Goal: Complete application form

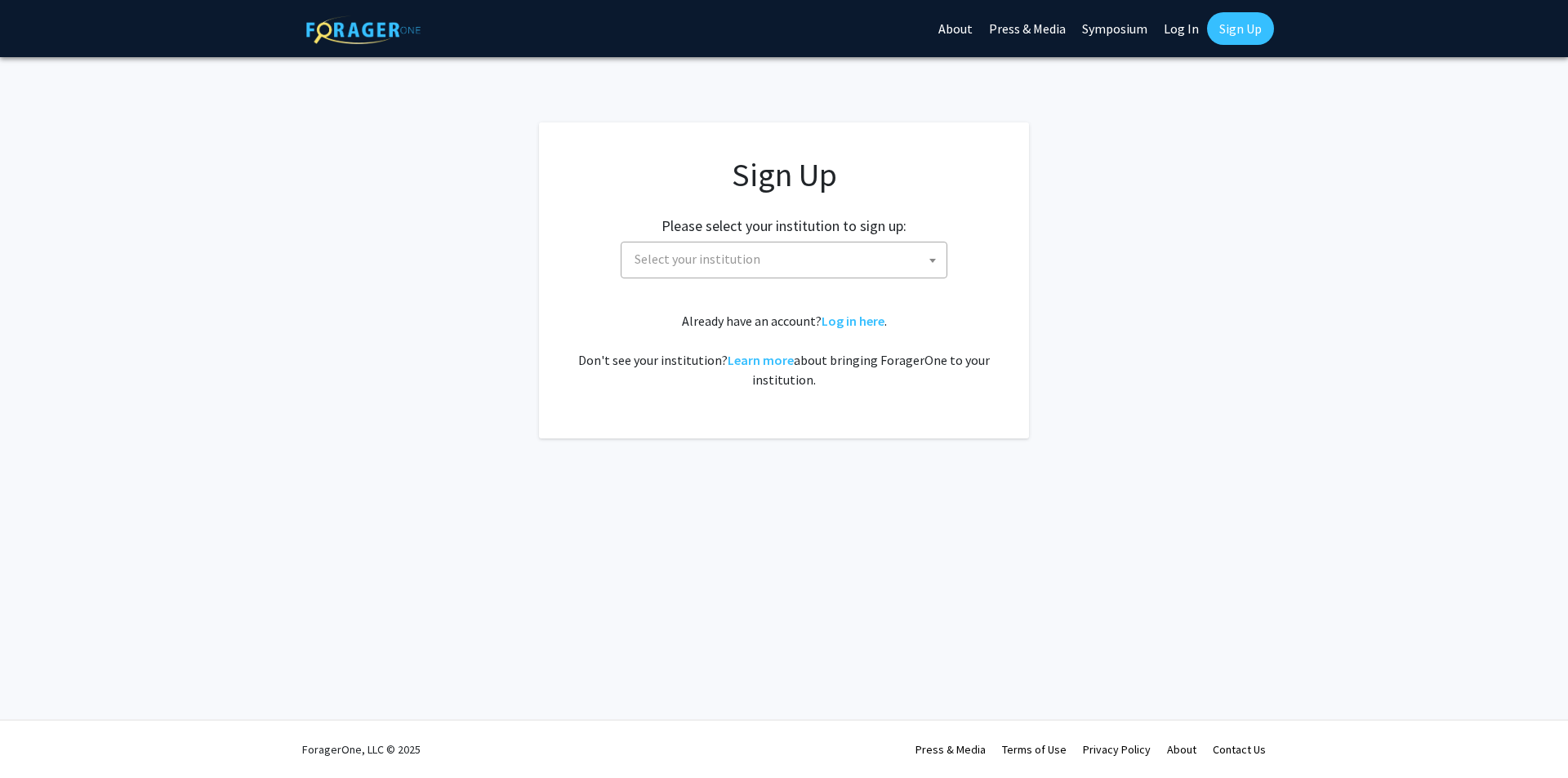
drag, startPoint x: 808, startPoint y: 249, endPoint x: 822, endPoint y: 249, distance: 14.0
click at [809, 249] on span "Select your institution" at bounding box center [786, 259] width 318 height 33
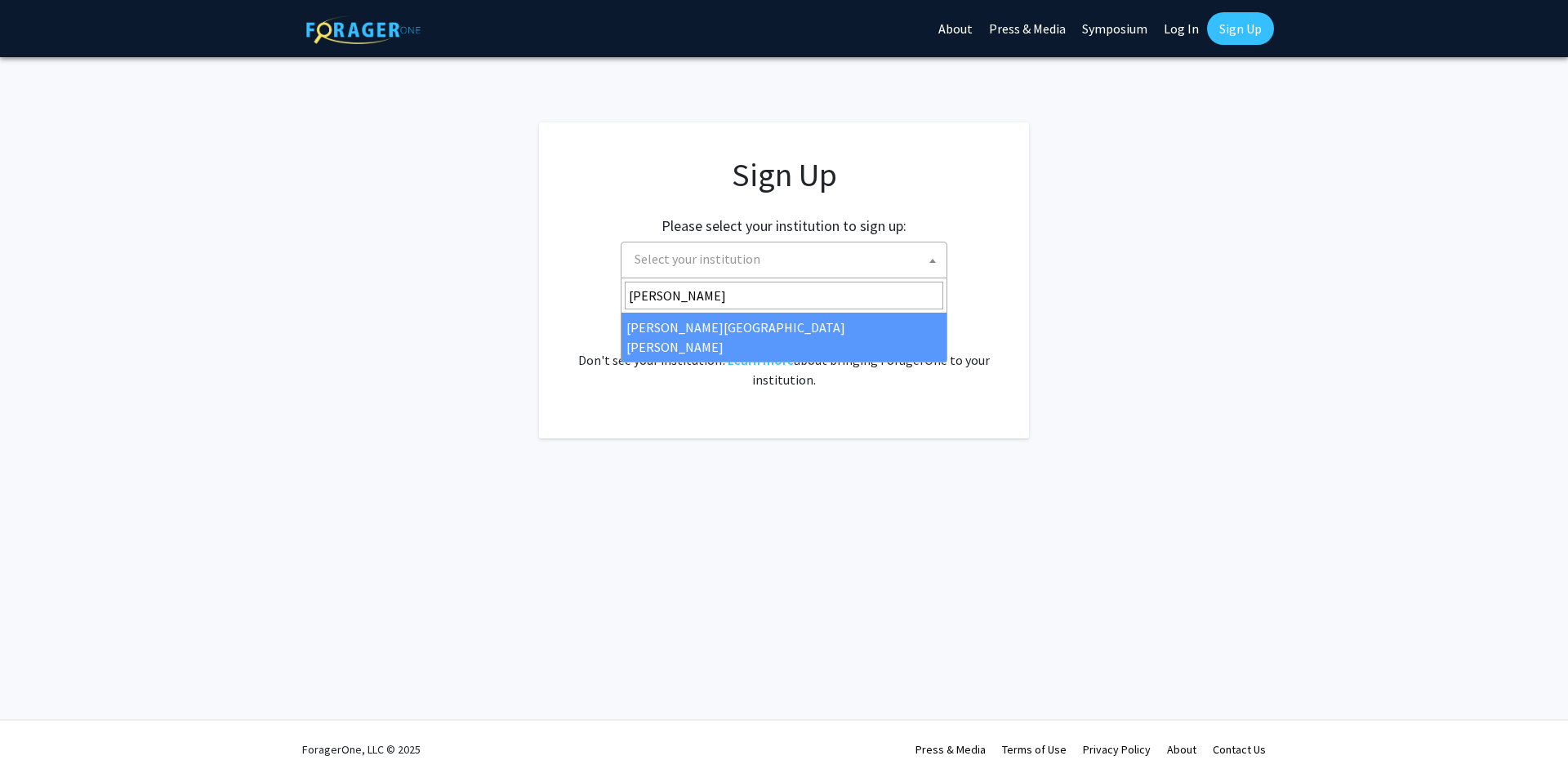
type input "john"
select select "1"
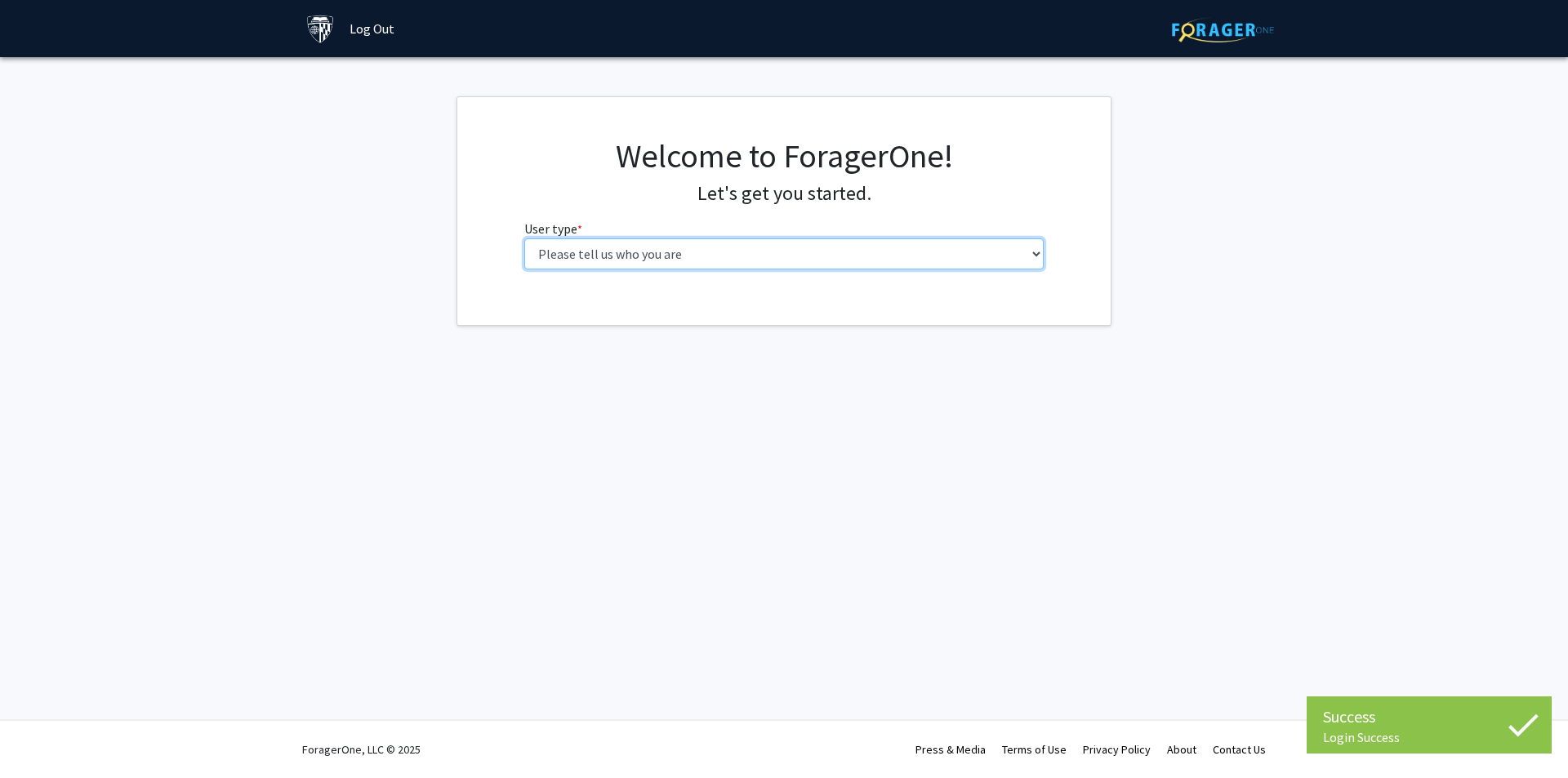
click at [752, 267] on select "Please tell us who you are Undergraduate Student Master's Student Doctoral Cand…" at bounding box center [785, 254] width 520 height 31
select select "2: masters"
click at [525, 239] on select "Please tell us who you are Undergraduate Student Master's Student Doctoral Cand…" at bounding box center [785, 254] width 520 height 31
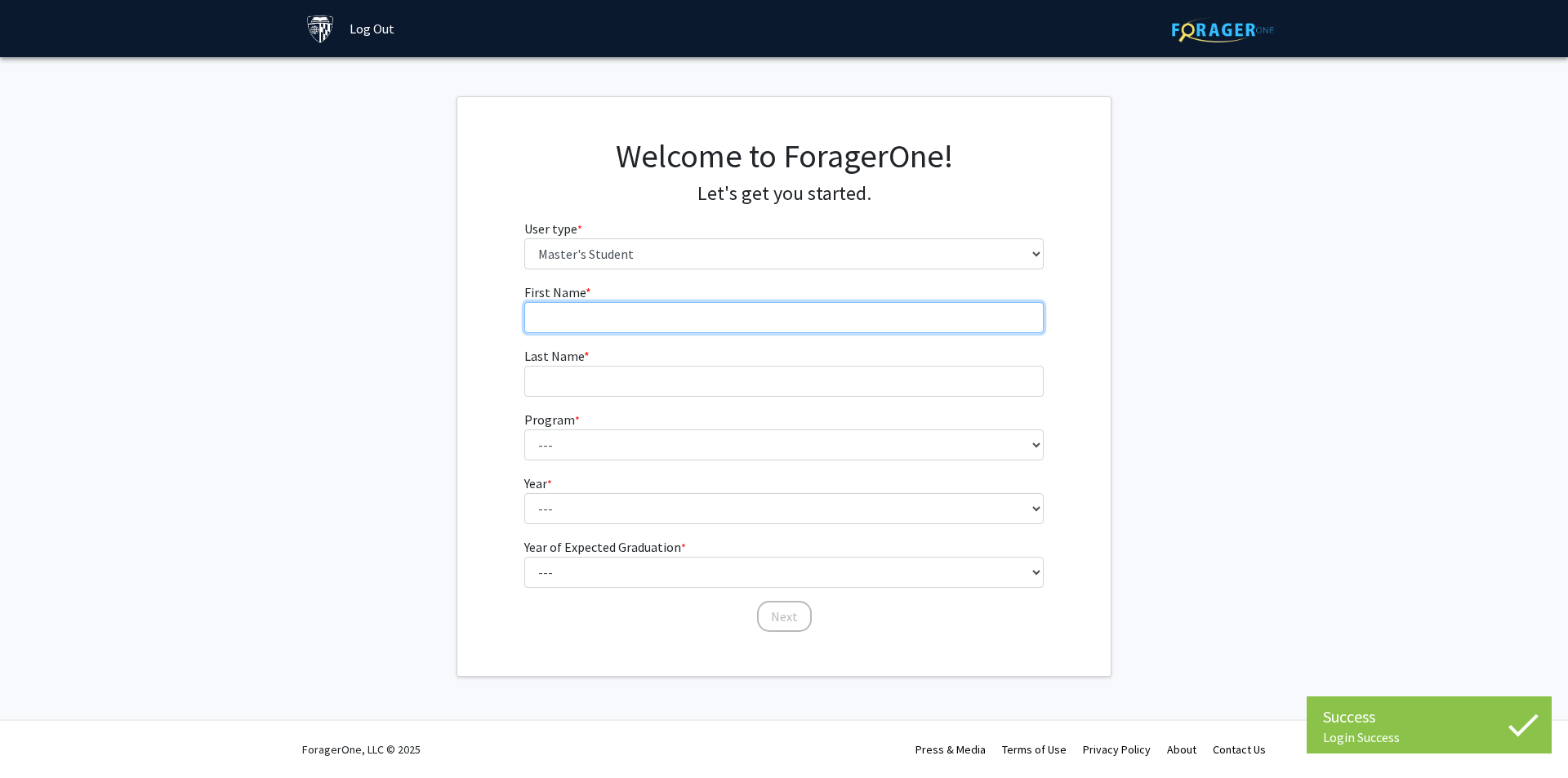
click at [745, 311] on input "First Name * required" at bounding box center [785, 317] width 520 height 31
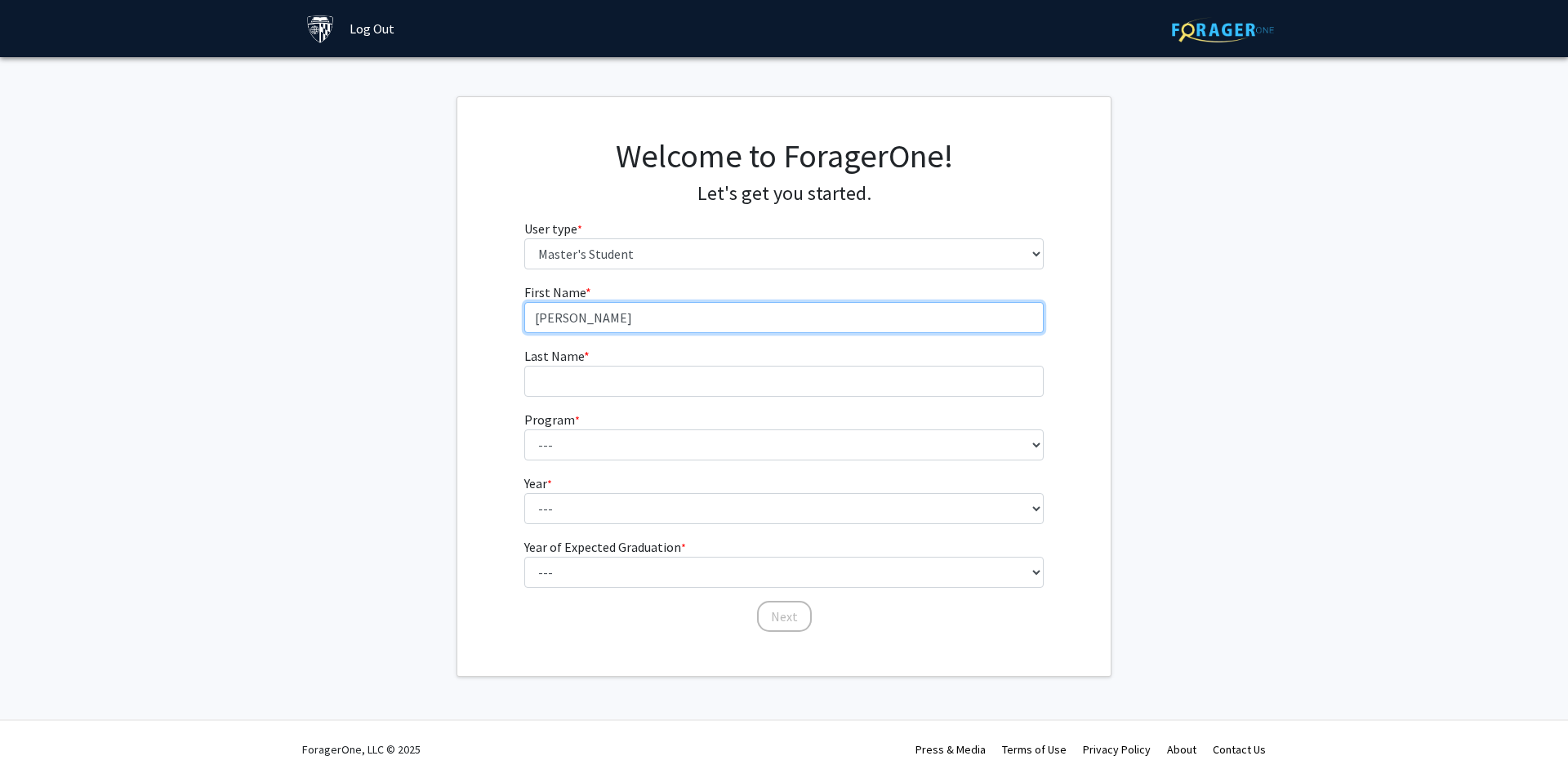
type input "[PERSON_NAME]"
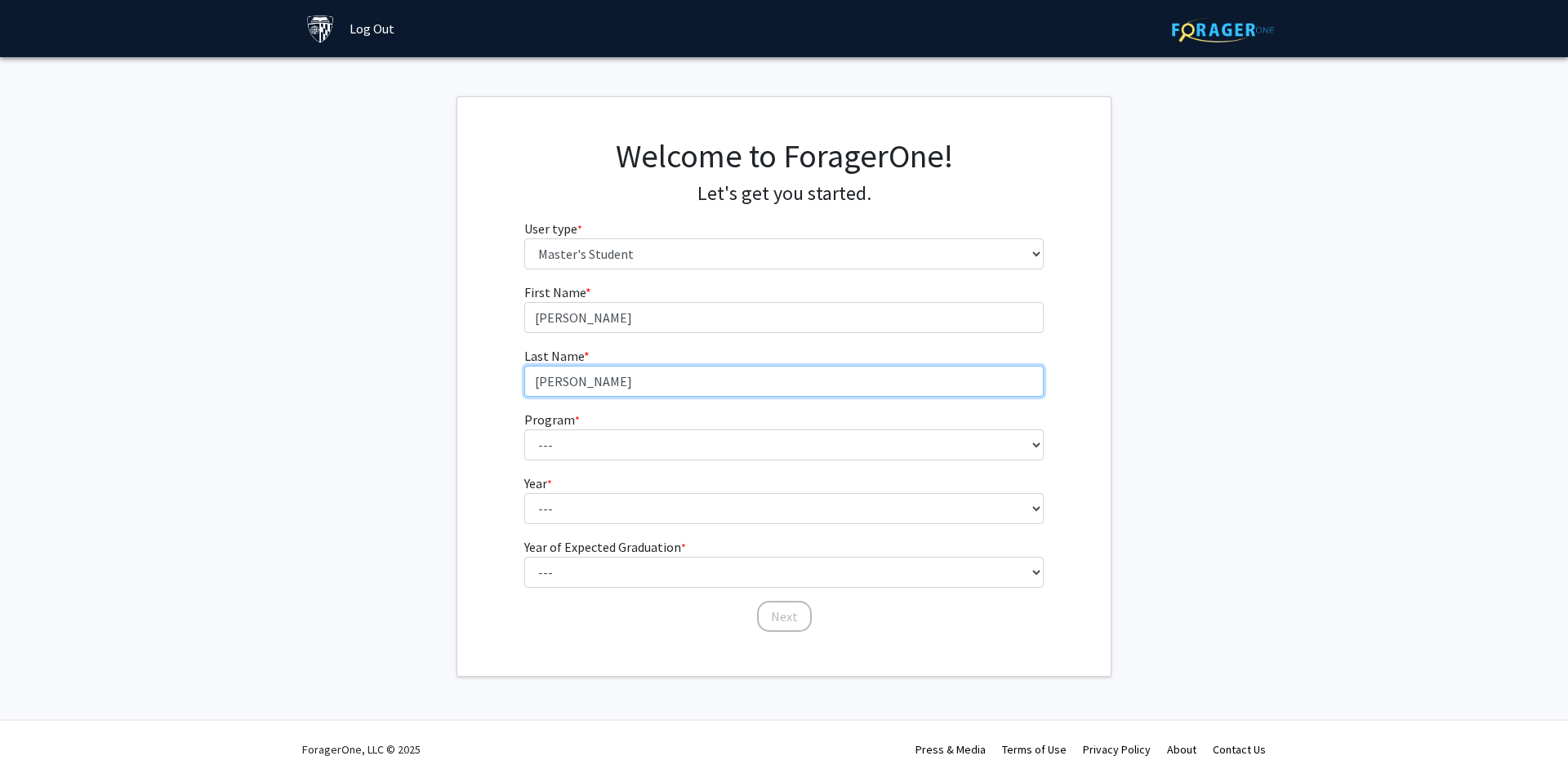
type input "[PERSON_NAME]"
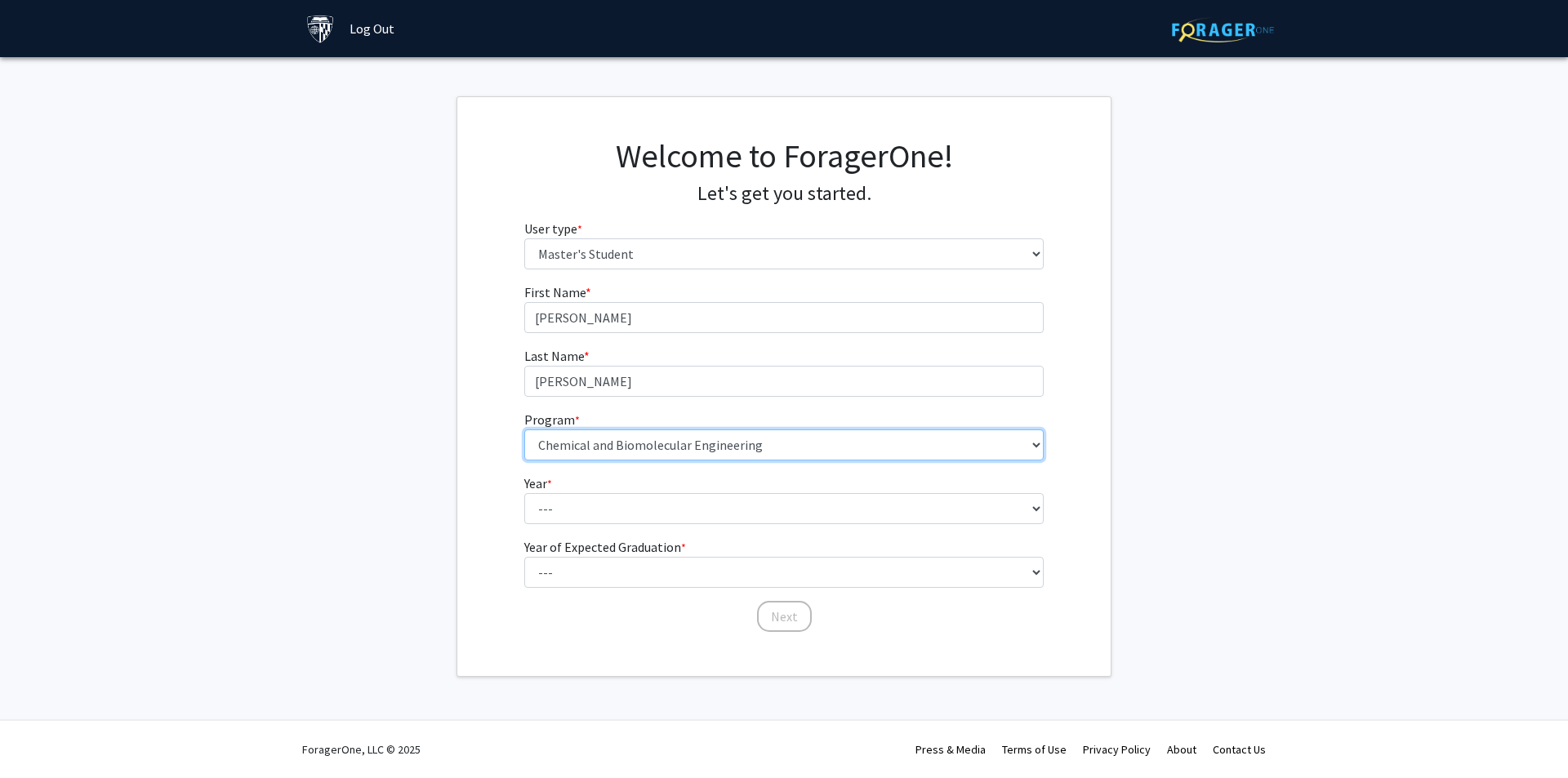
click at [732, 433] on select "--- Anatomy Education Applied and Computational Mathematics Applied Biomedical …" at bounding box center [785, 445] width 520 height 31
select select "29: 19"
click at [525, 430] on select "--- Anatomy Education Applied and Computational Mathematics Applied Biomedical …" at bounding box center [785, 445] width 520 height 31
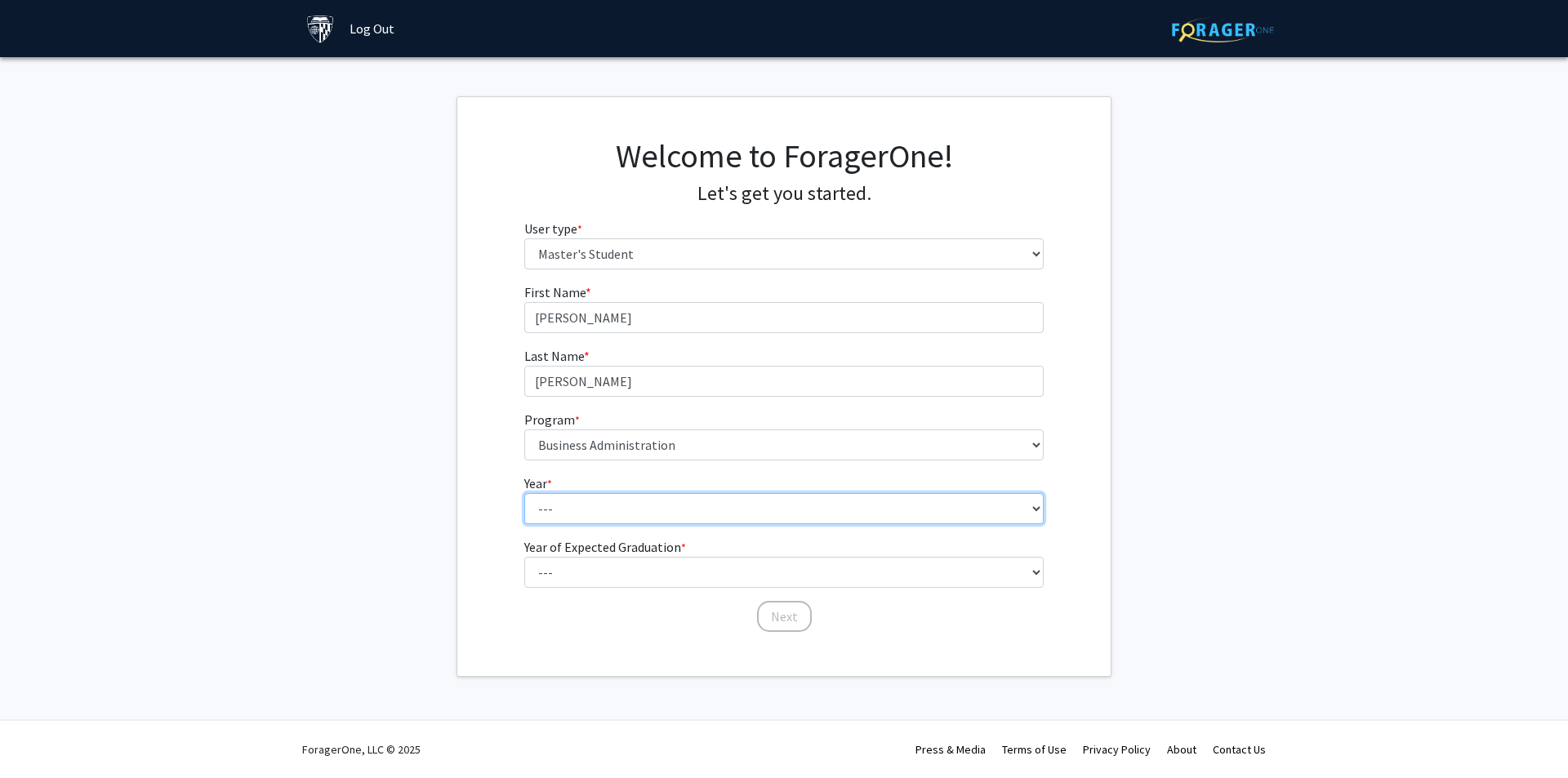
click at [580, 516] on select "--- First Year Second Year" at bounding box center [785, 508] width 520 height 31
select select "1: first_year"
click at [525, 493] on select "--- First Year Second Year" at bounding box center [785, 508] width 520 height 31
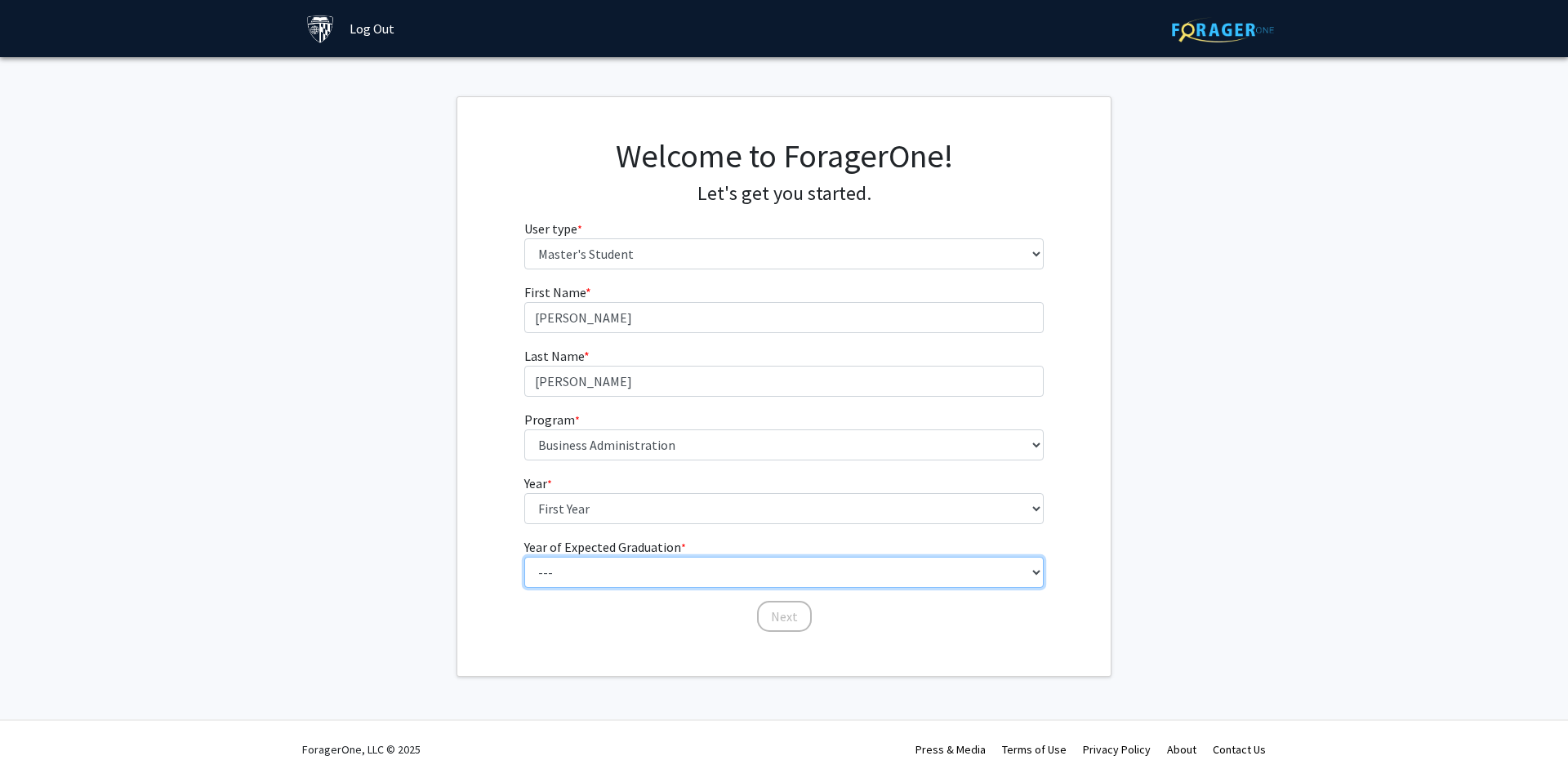
click at [582, 568] on select "--- 2025 2026 2027 2028 2029 2030 2031 2032 2033 2034" at bounding box center [785, 572] width 520 height 31
select select "3: 2027"
click at [525, 557] on select "--- 2025 2026 2027 2028 2029 2030 2031 2032 2033 2034" at bounding box center [785, 572] width 520 height 31
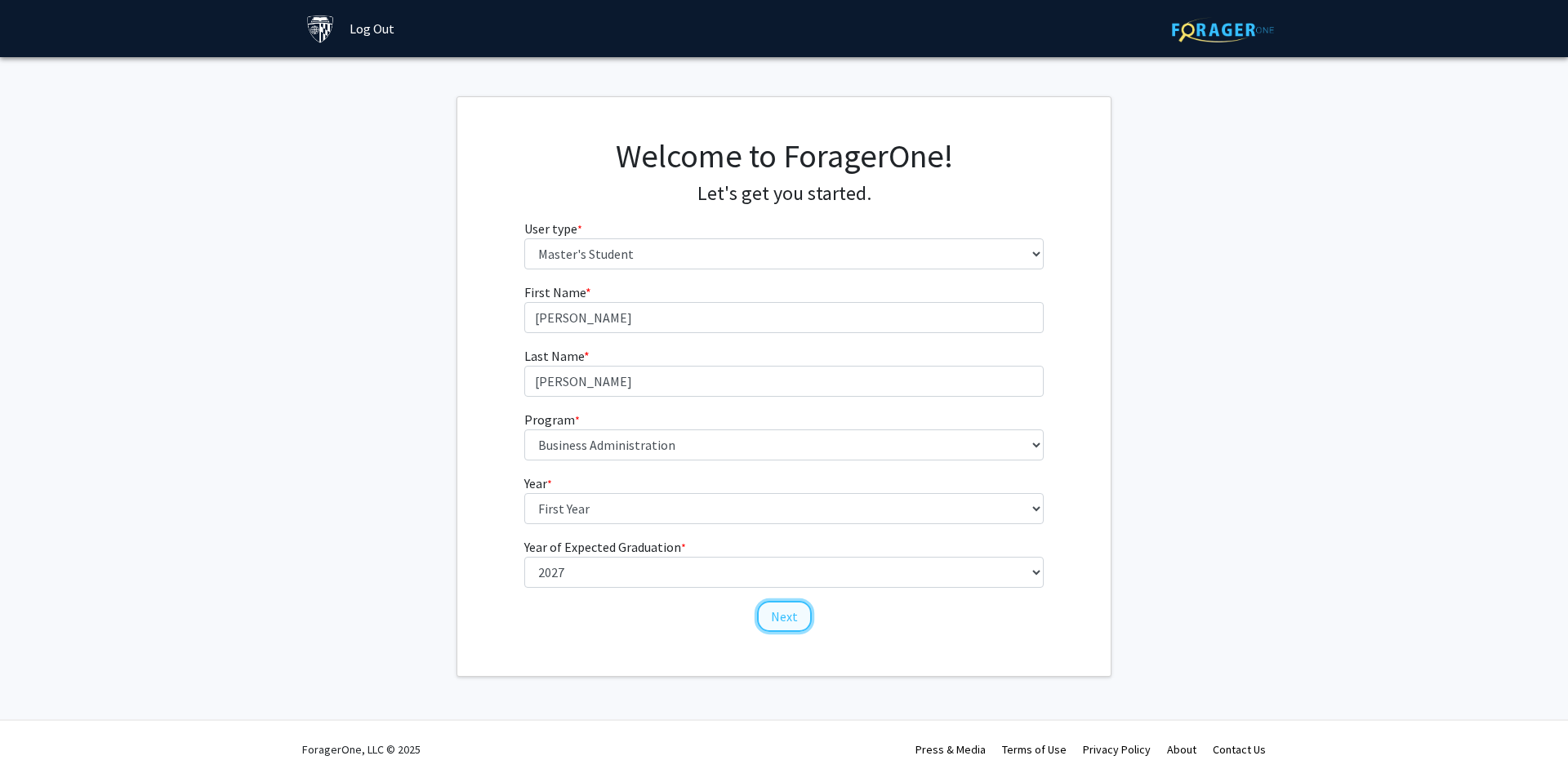
click at [770, 616] on button "Next" at bounding box center [785, 616] width 55 height 31
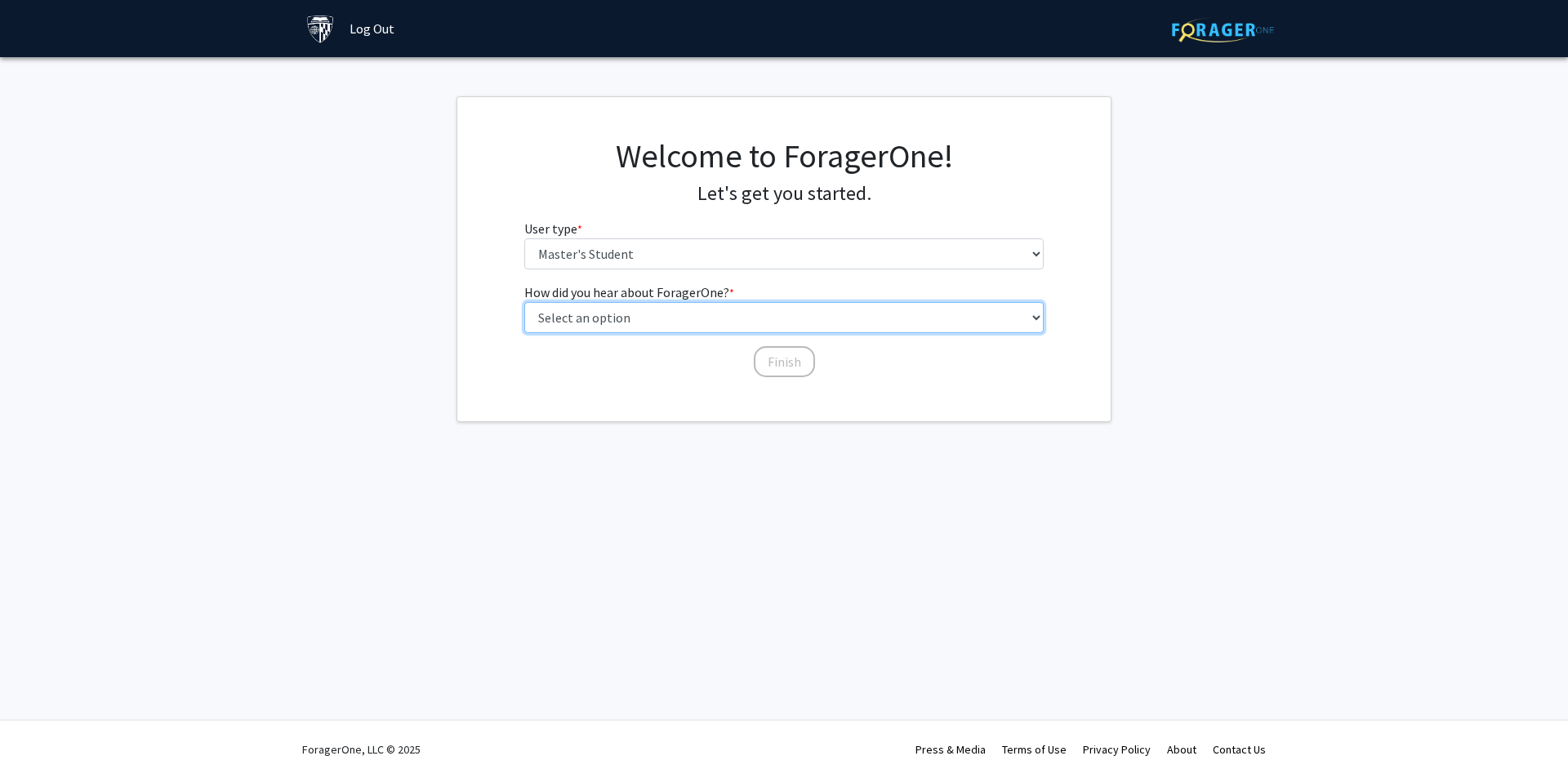
click at [621, 323] on select "Select an option Peer/student recommendation Faculty/staff recommendation Unive…" at bounding box center [785, 317] width 520 height 31
select select "3: university_website"
click at [525, 302] on select "Select an option Peer/student recommendation Faculty/staff recommendation Unive…" at bounding box center [785, 317] width 520 height 31
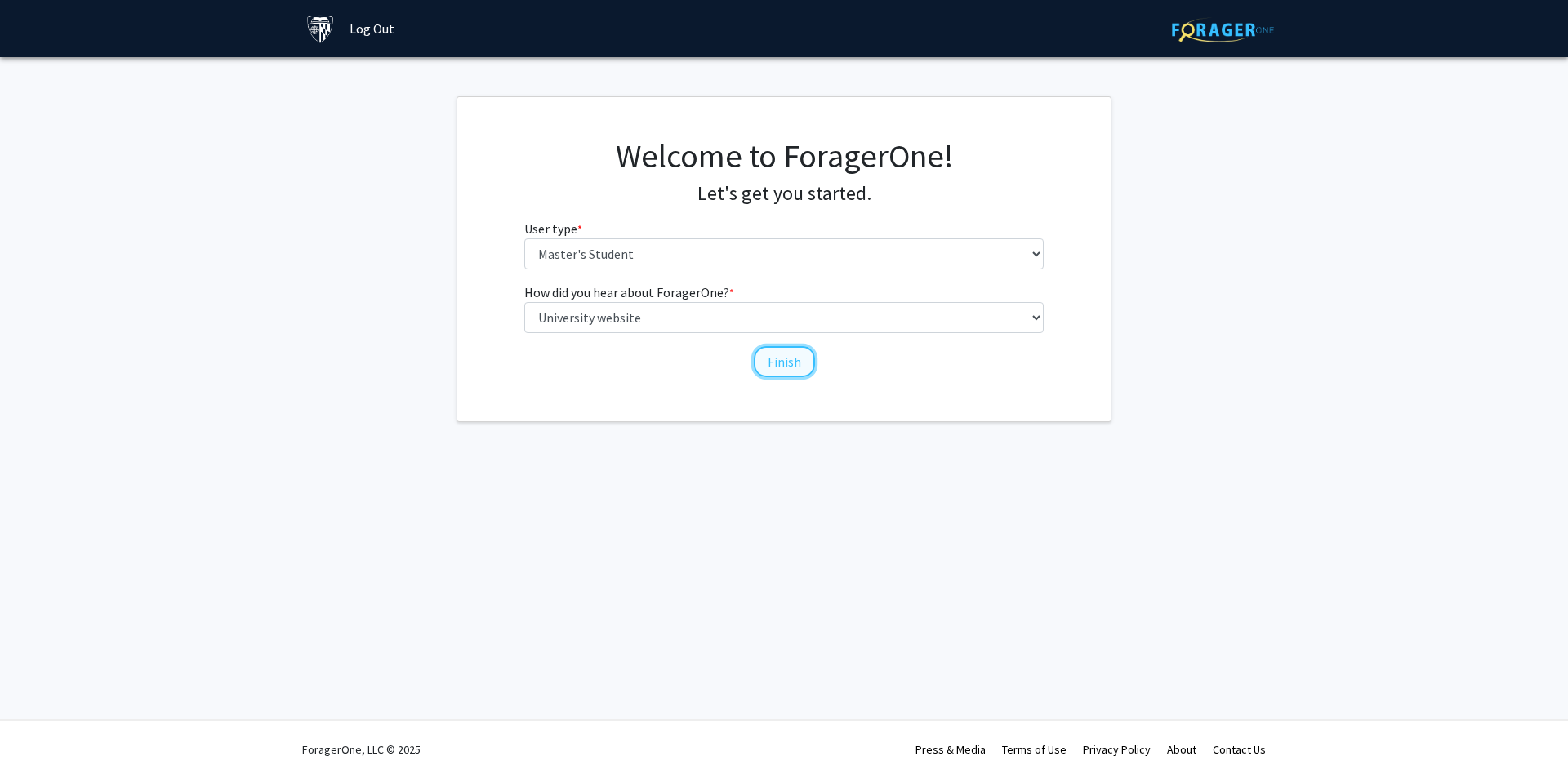
click at [797, 354] on button "Finish" at bounding box center [785, 361] width 62 height 31
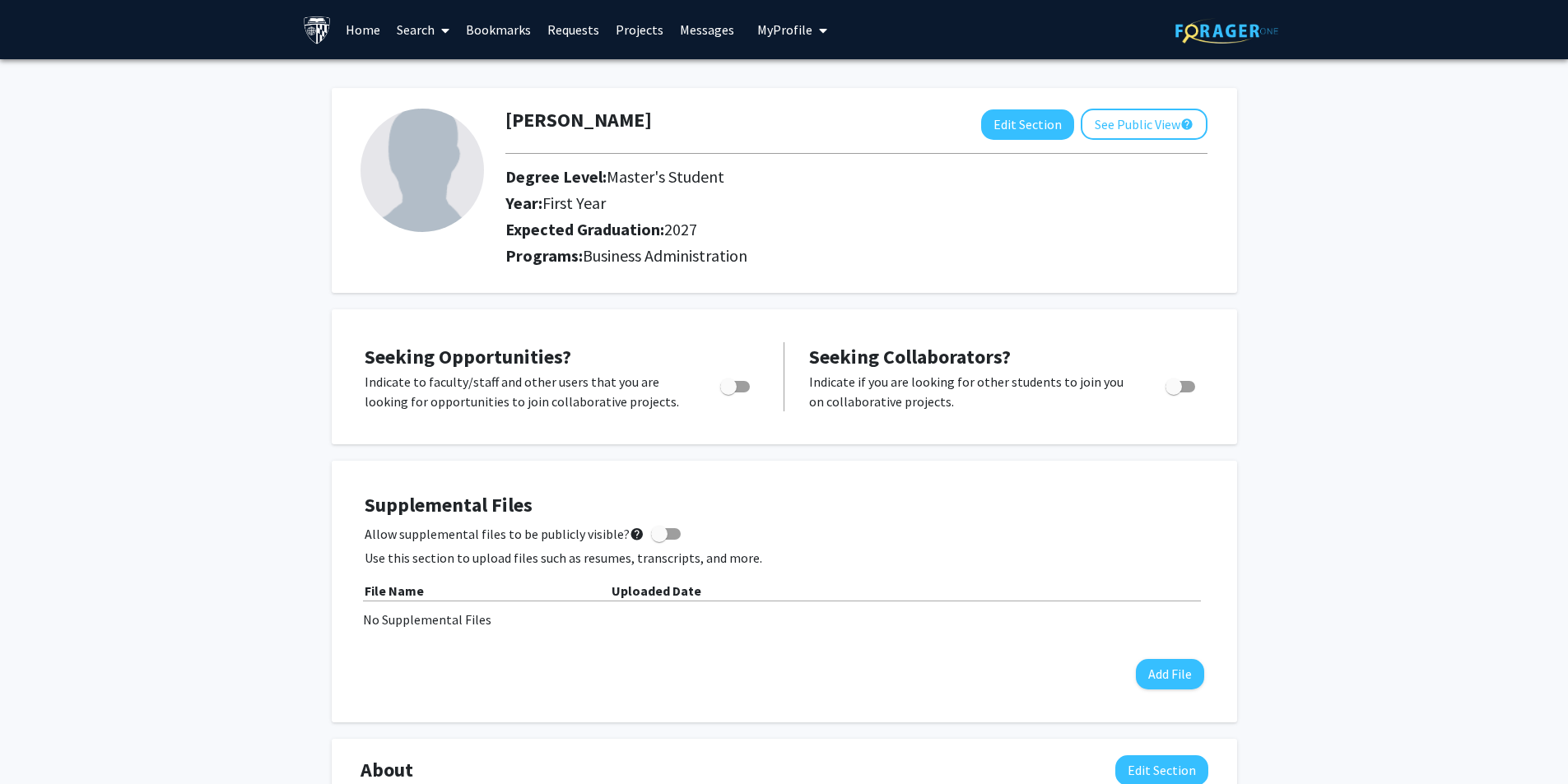
click at [334, 23] on link at bounding box center [320, 29] width 35 height 58
